Goal: Information Seeking & Learning: Understand process/instructions

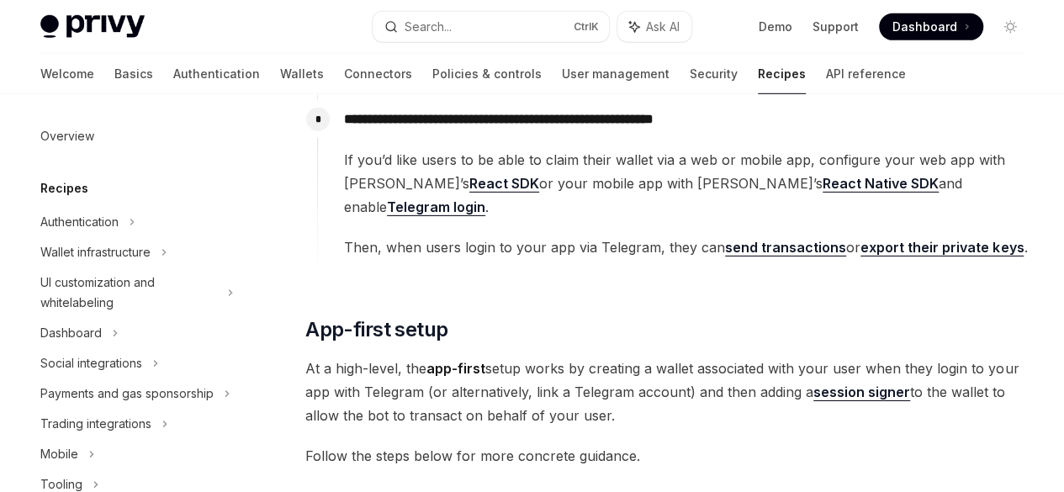
scroll to position [2218, 0]
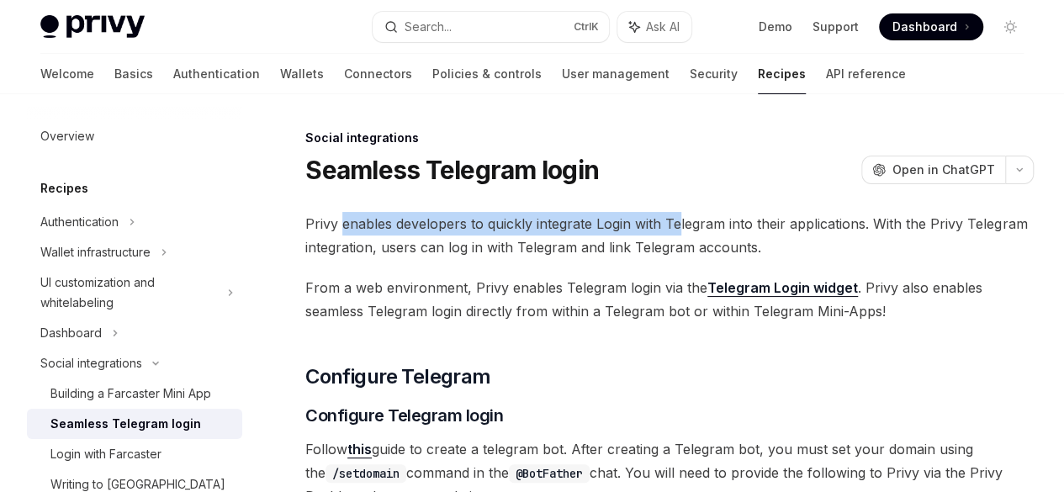
drag, startPoint x: 343, startPoint y: 262, endPoint x: 683, endPoint y: 246, distance: 340.2
click at [681, 246] on span "Privy enables developers to quickly integrate Login with Telegram into their ap…" at bounding box center [669, 235] width 729 height 47
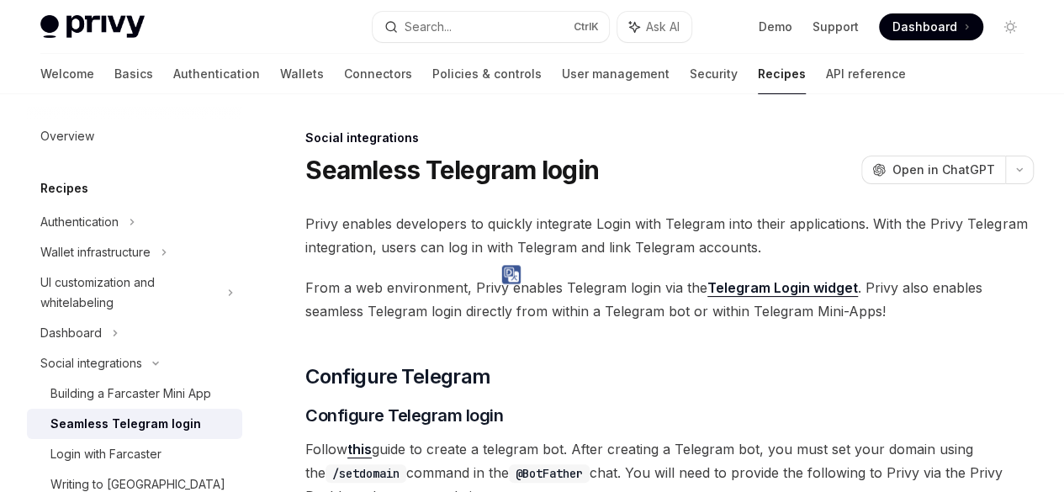
click at [732, 259] on span "Privy enables developers to quickly integrate Login with Telegram into their ap…" at bounding box center [669, 235] width 729 height 47
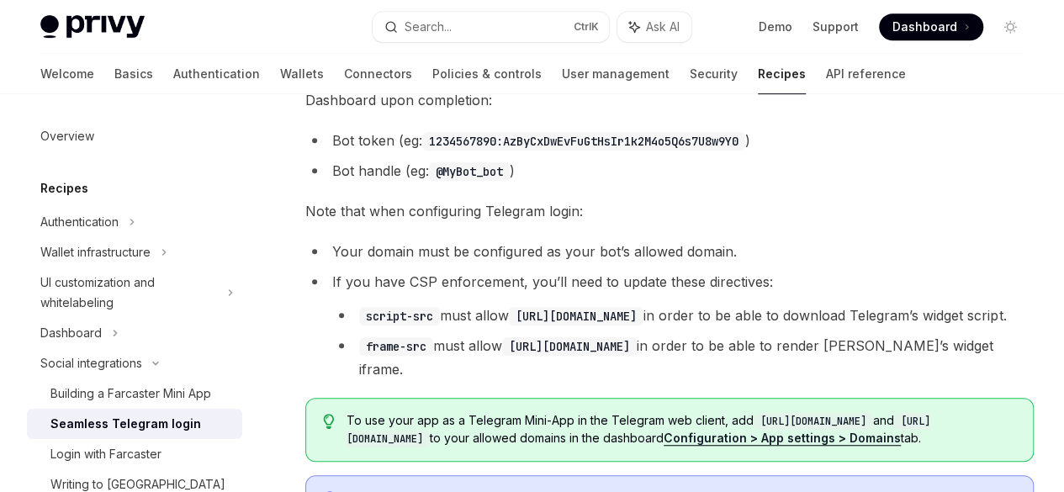
scroll to position [421, 0]
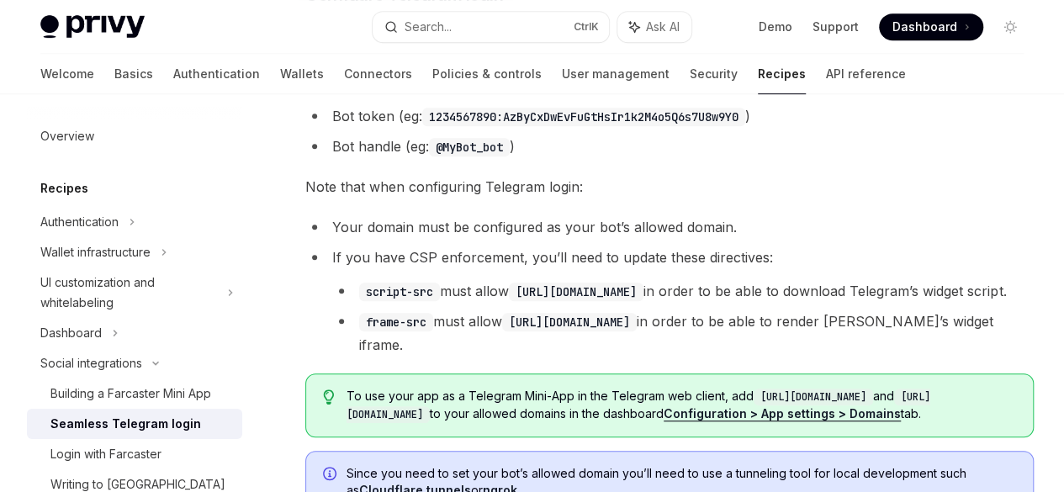
click at [361, 38] on link "this" at bounding box center [359, 29] width 24 height 18
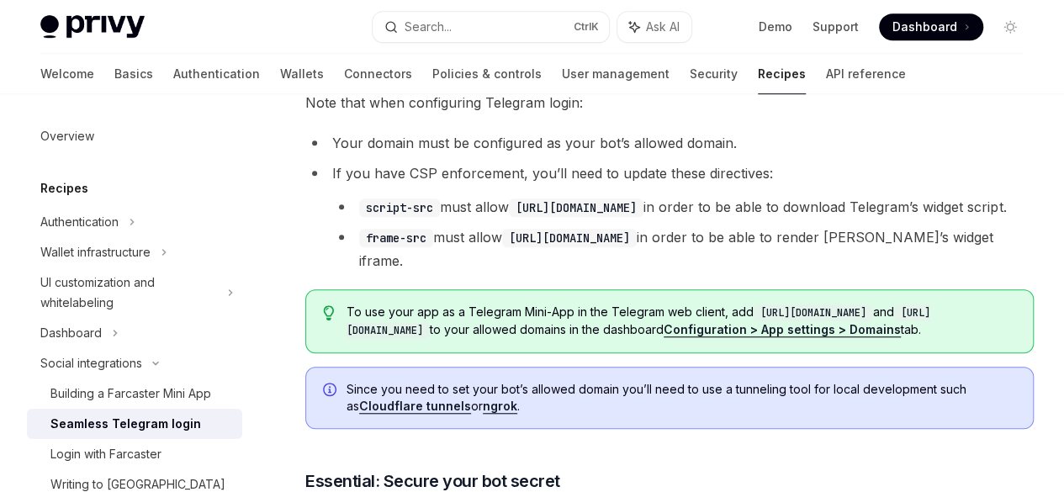
drag, startPoint x: 422, startPoint y: 114, endPoint x: 698, endPoint y: 115, distance: 275.9
click at [689, 44] on li "Bot token (eg: 1234567890:AzByCxDwEvFuGtHsIr1k2M4o5Q6s7U8w9Y0 )" at bounding box center [669, 32] width 729 height 24
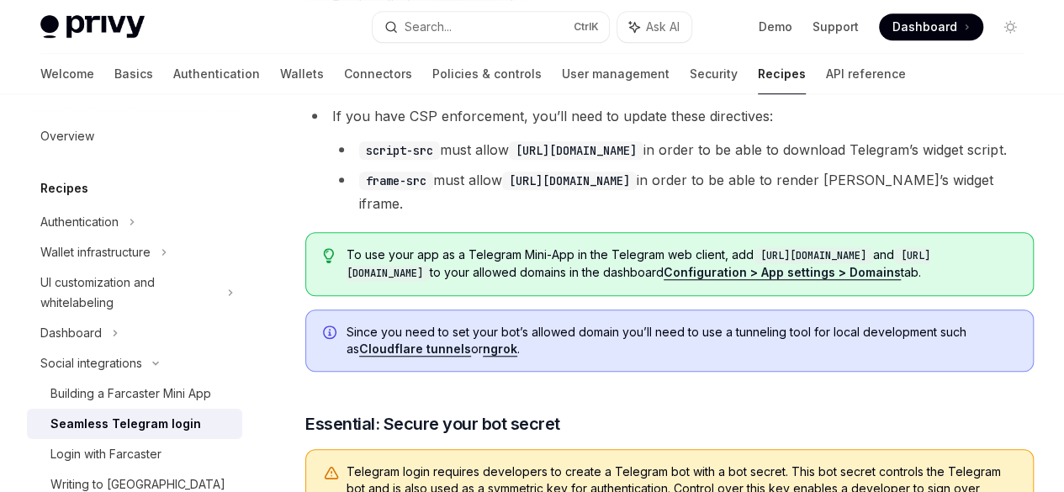
scroll to position [589, 0]
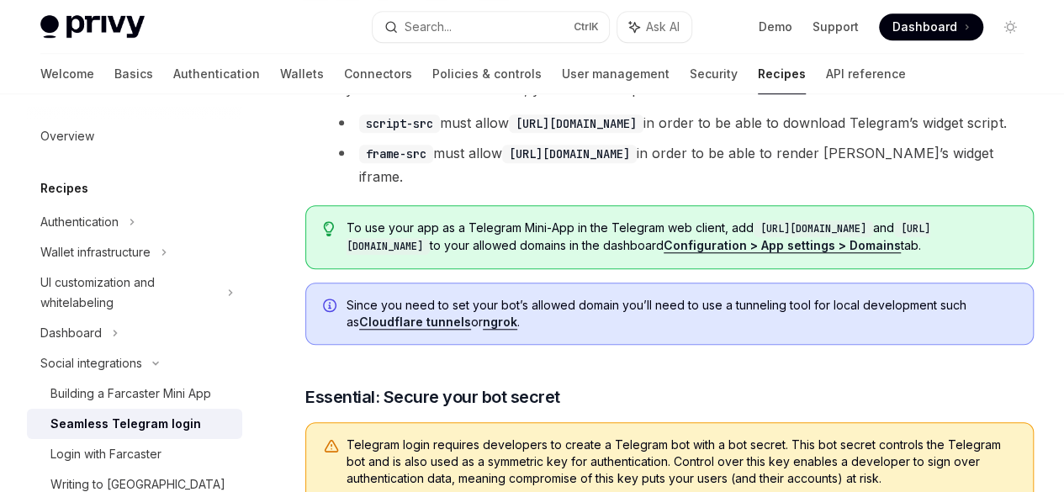
drag, startPoint x: 345, startPoint y: 212, endPoint x: 730, endPoint y: 206, distance: 385.3
click at [730, 71] on li "Your domain must be configured as your bot’s allowed domain." at bounding box center [669, 59] width 729 height 24
click at [619, 30] on span "Note that when configuring Telegram login:" at bounding box center [669, 19] width 729 height 24
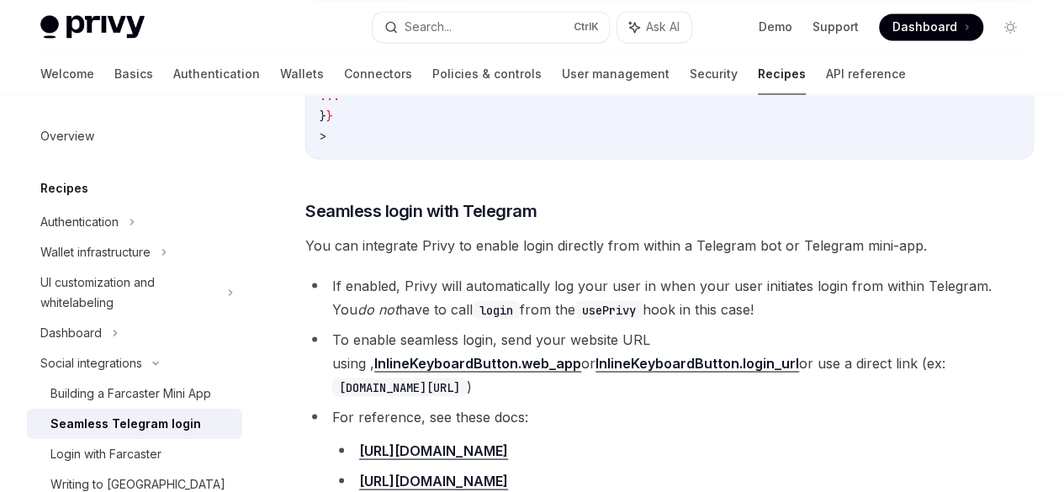
scroll to position [1346, 0]
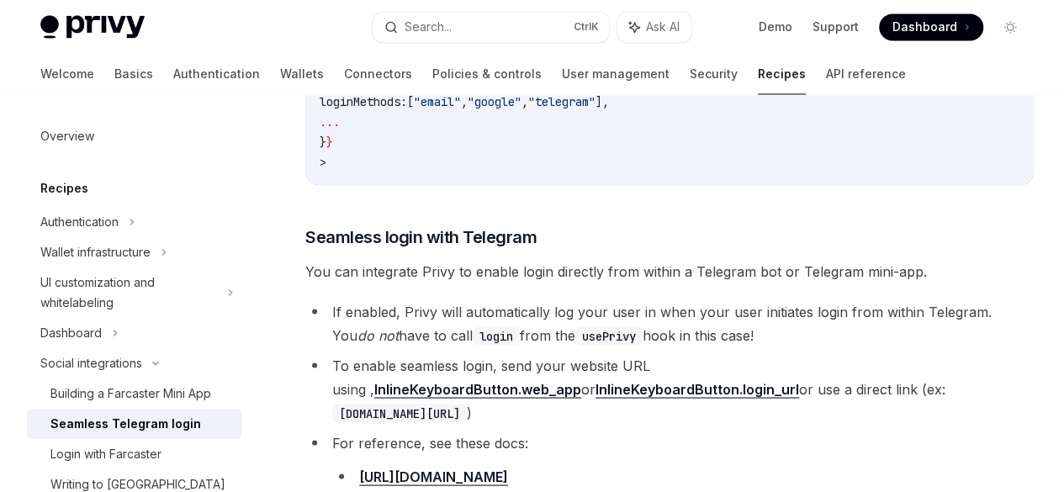
drag, startPoint x: 400, startPoint y: 239, endPoint x: 656, endPoint y: 255, distance: 256.2
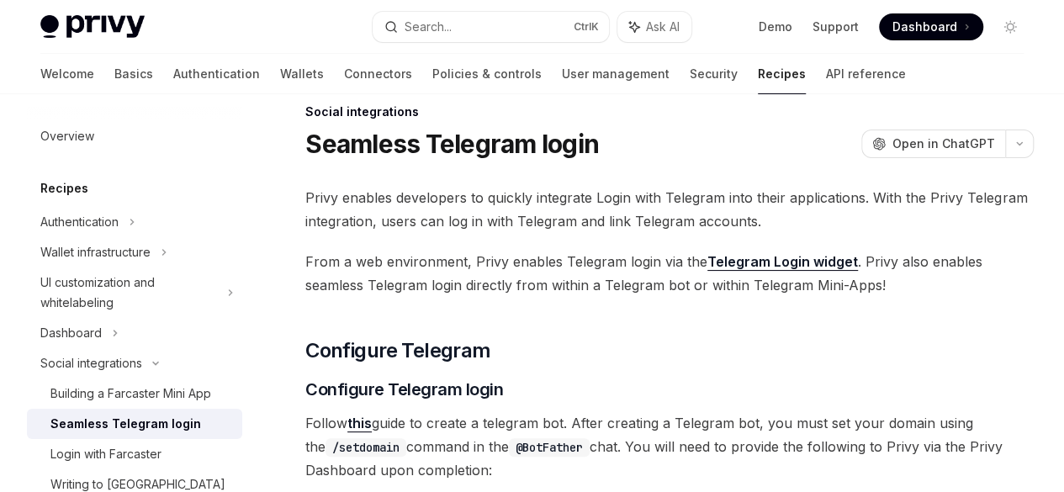
scroll to position [0, 0]
